Goal: Obtain resource: Download file/media

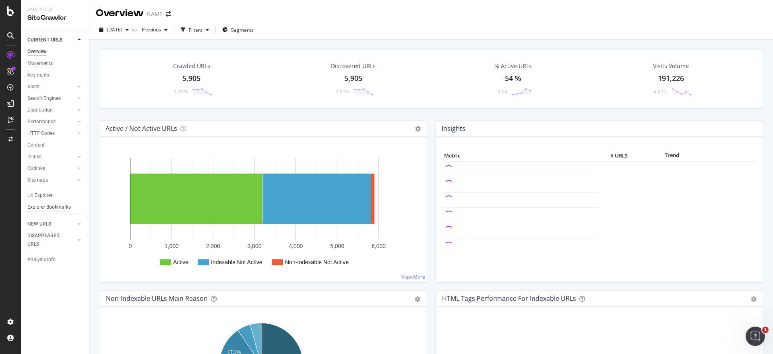
click at [58, 208] on div "Explorer Bookmarks" at bounding box center [48, 207] width 43 height 8
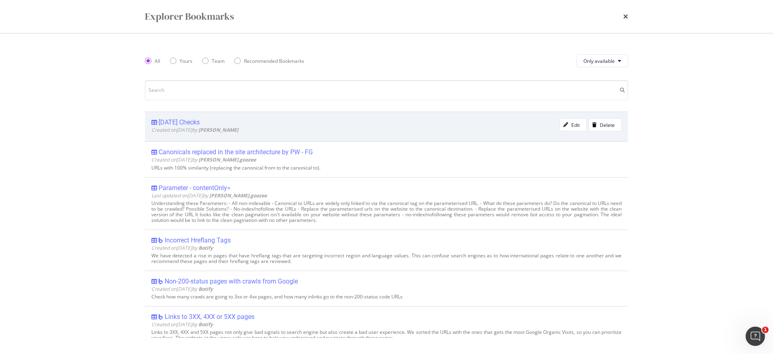
click at [187, 121] on div "[DATE] Checks" at bounding box center [179, 122] width 41 height 8
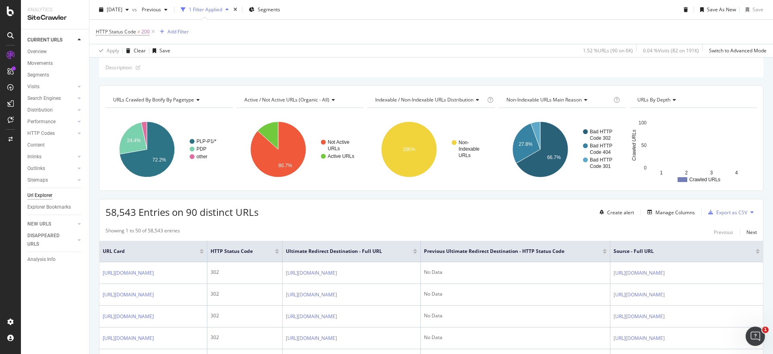
scroll to position [50, 0]
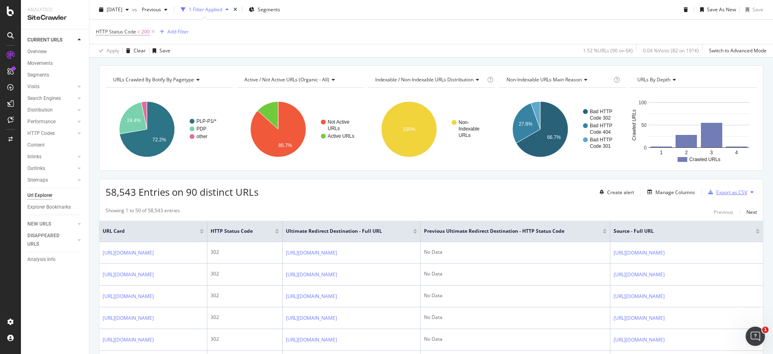
click at [722, 192] on div "Export as CSV" at bounding box center [731, 192] width 31 height 7
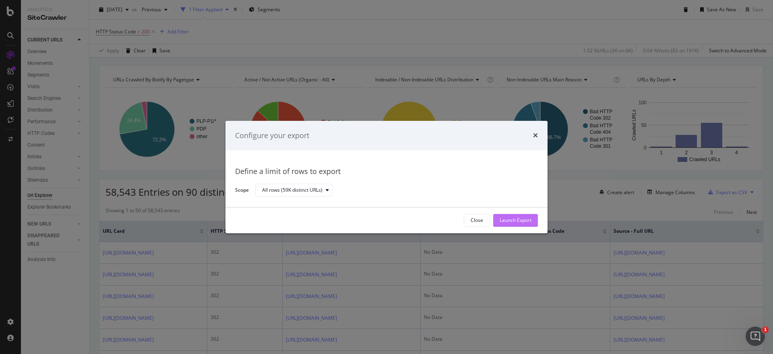
click at [519, 215] on div "Launch Export" at bounding box center [515, 220] width 32 height 12
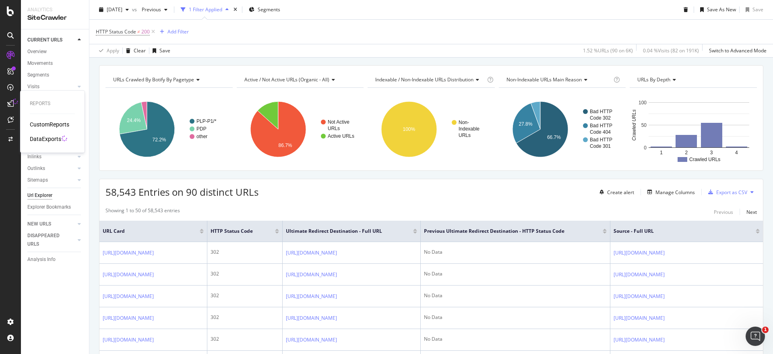
click at [44, 140] on div "DataExports" at bounding box center [45, 139] width 31 height 8
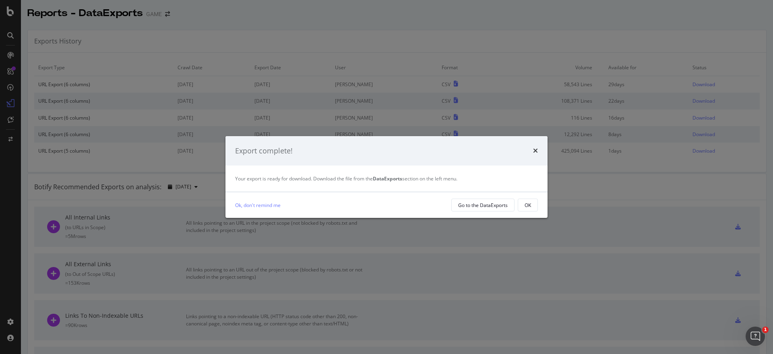
click at [531, 149] on div "Export complete!" at bounding box center [386, 151] width 303 height 10
click at [537, 150] on icon "times" at bounding box center [535, 150] width 5 height 6
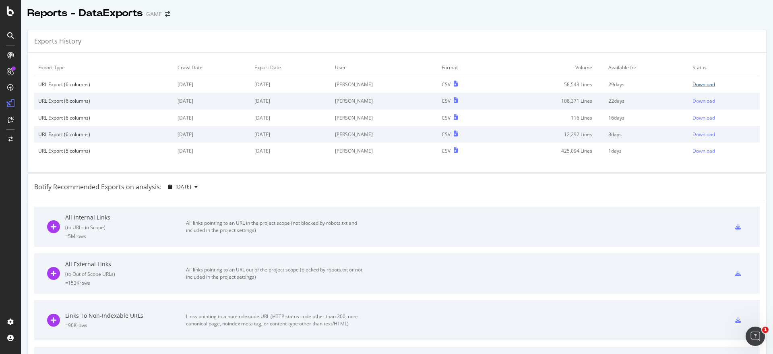
click at [692, 83] on div "Download" at bounding box center [703, 84] width 23 height 7
